Goal: Find contact information: Find contact information

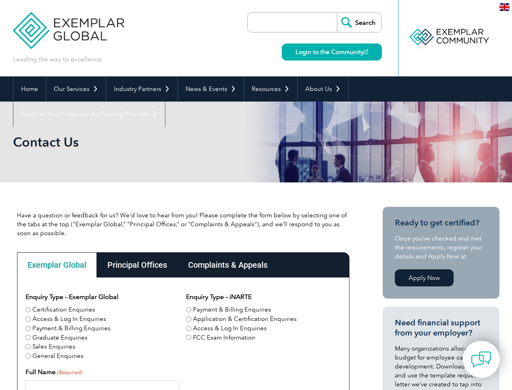
click at [75, 89] on link "Our Services" at bounding box center [76, 88] width 60 height 25
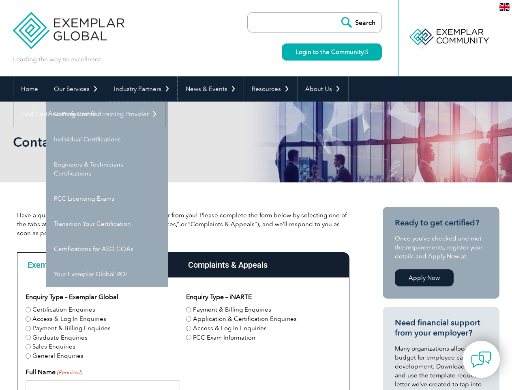
click at [140, 89] on link "Industry Partners" at bounding box center [141, 88] width 71 height 25
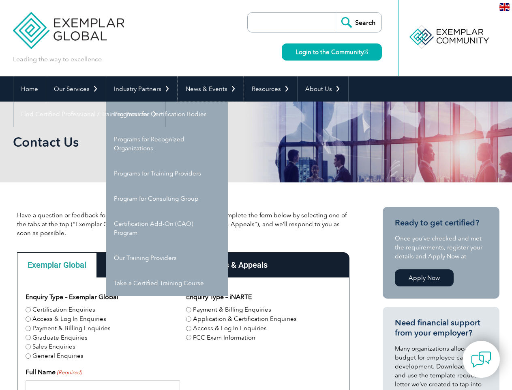
click at [209, 89] on link "News & Events" at bounding box center [211, 88] width 66 height 25
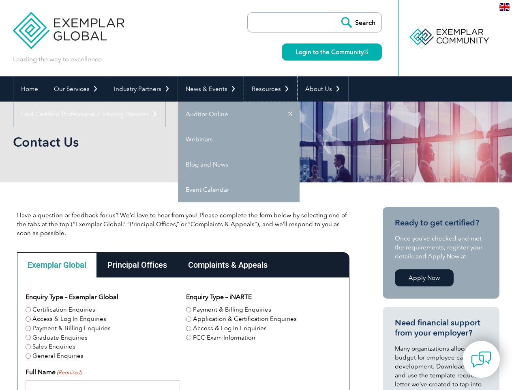
click at [267, 89] on link "Resources" at bounding box center [270, 88] width 53 height 25
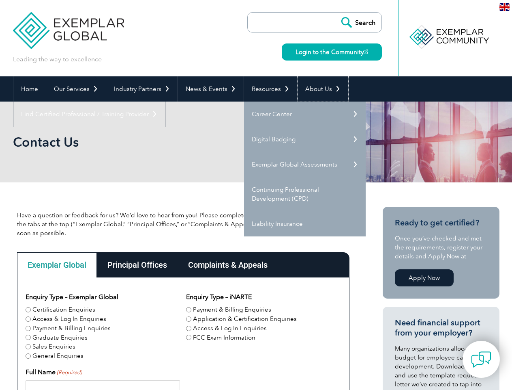
click at [319, 89] on link "About Us" at bounding box center [323, 88] width 51 height 25
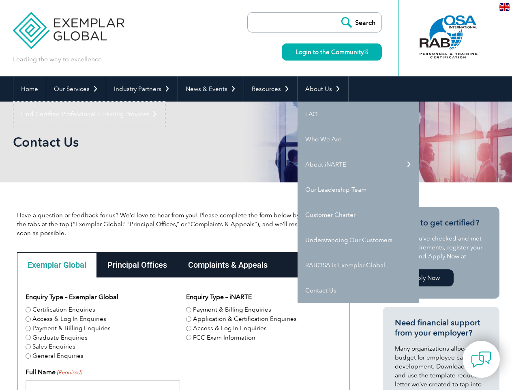
click at [165, 101] on link "Find Certified Professional / Training Provider" at bounding box center [89, 113] width 152 height 25
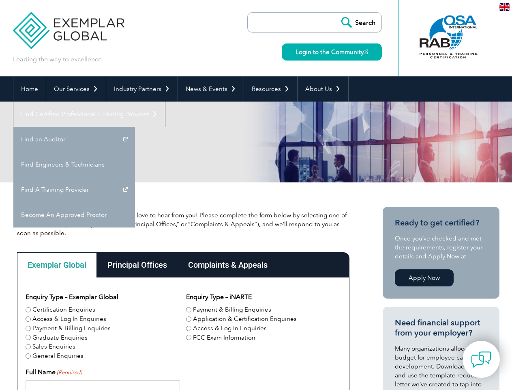
click at [57, 265] on div "Exemplar Global" at bounding box center [57, 264] width 80 height 25
click at [137, 265] on div "Principal Offices" at bounding box center [137, 264] width 81 height 25
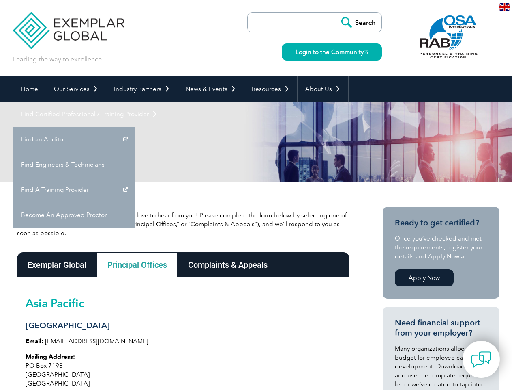
click at [228, 265] on div "Complaints & Appeals" at bounding box center [228, 264] width 101 height 25
